Goal: Use online tool/utility: Utilize a website feature to perform a specific function

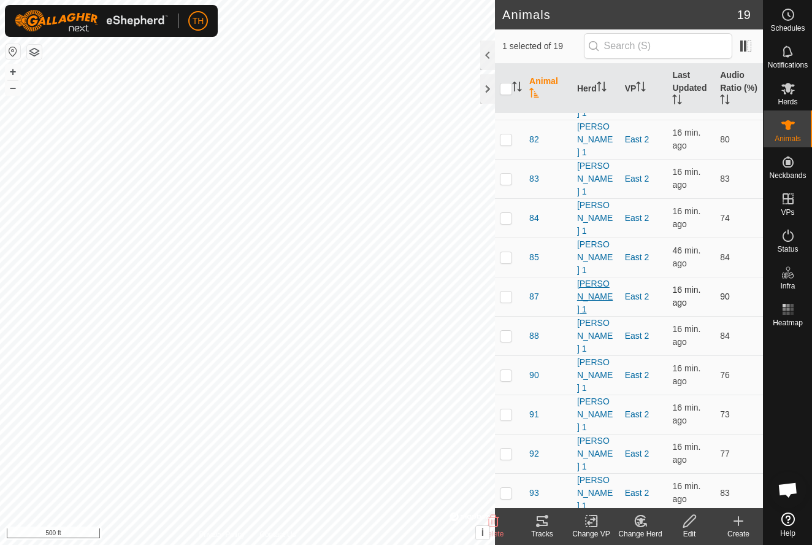
scroll to position [107, 0]
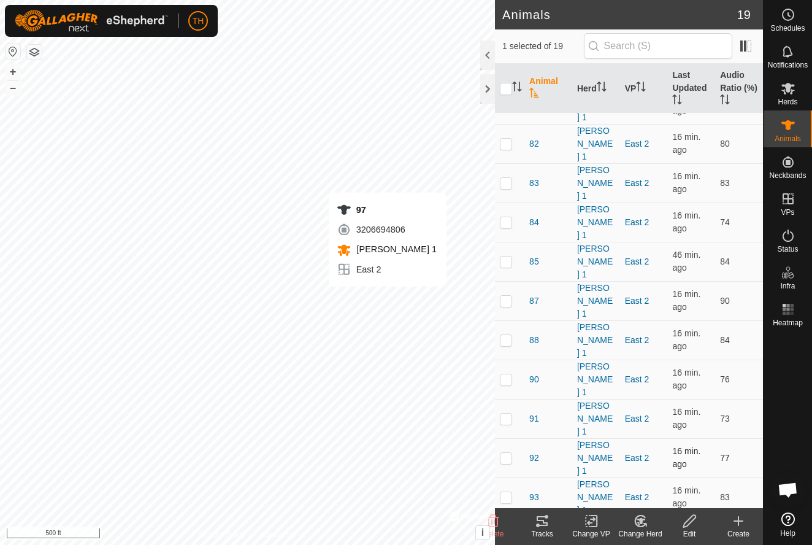
checkbox input "false"
checkbox input "true"
checkbox input "false"
click at [541, 523] on icon at bounding box center [542, 520] width 15 height 15
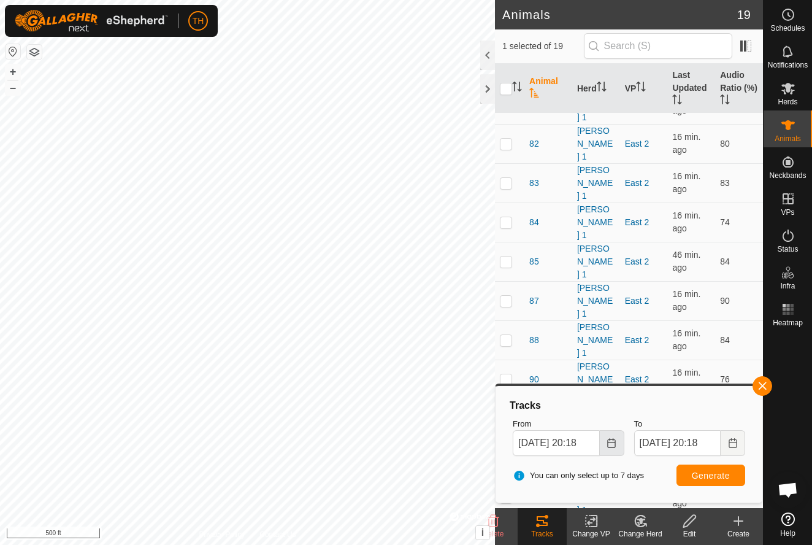
click at [615, 443] on icon "Choose Date" at bounding box center [611, 443] width 8 height 10
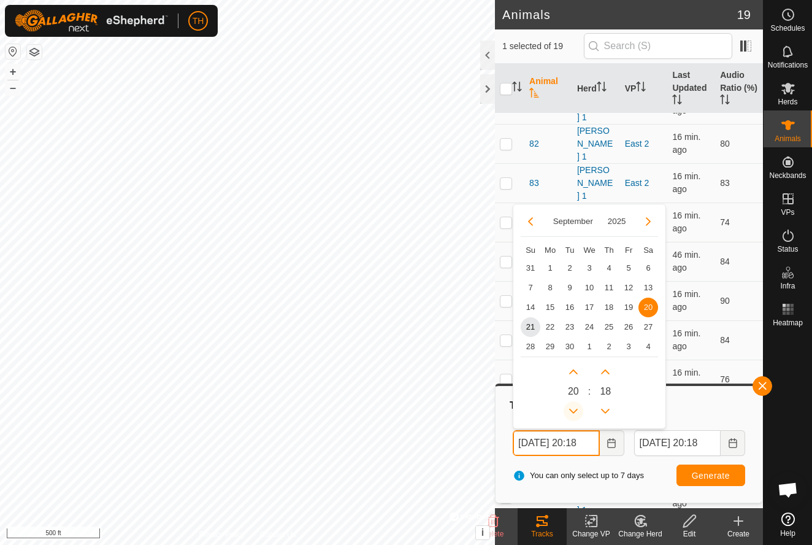
click at [574, 408] on icon "Previous Hour" at bounding box center [574, 411] width 10 height 10
click at [574, 408] on button "Previous Hour" at bounding box center [574, 411] width 20 height 20
click at [574, 408] on icon "Previous Hour" at bounding box center [574, 411] width 10 height 10
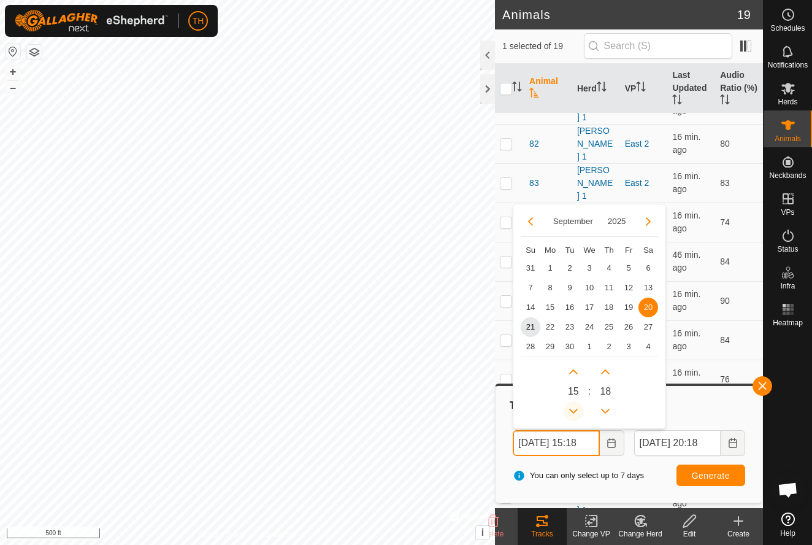
click at [574, 408] on icon "Previous Hour" at bounding box center [574, 411] width 10 height 10
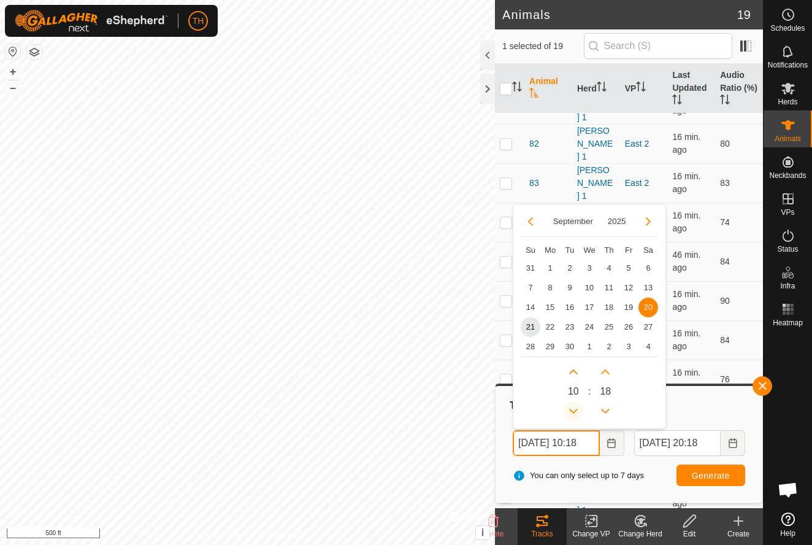
click at [574, 408] on icon "Previous Hour" at bounding box center [574, 411] width 10 height 10
click at [574, 408] on button "Previous Hour" at bounding box center [574, 411] width 20 height 20
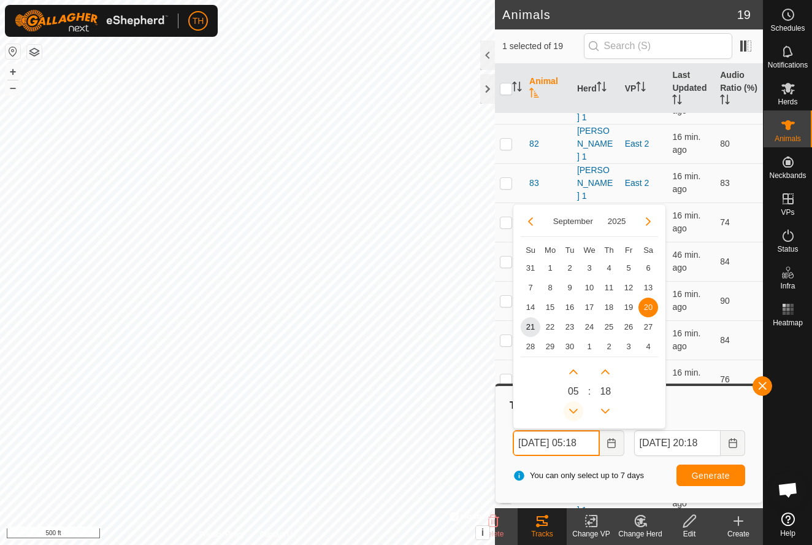
click at [574, 408] on button "Previous Hour" at bounding box center [574, 411] width 20 height 20
click at [532, 326] on span "21" at bounding box center [531, 327] width 20 height 20
type input "[DATE] 04:18"
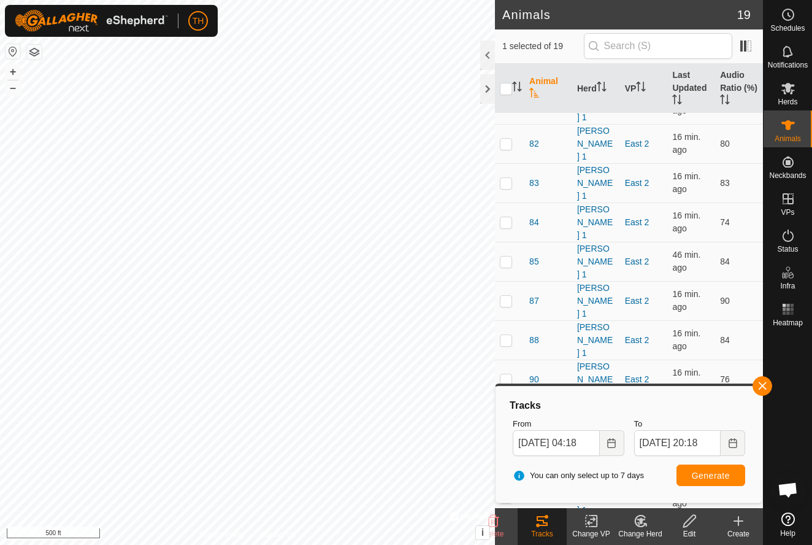
click at [706, 474] on span "Generate" at bounding box center [711, 475] width 38 height 10
